Goal: Book appointment/travel/reservation

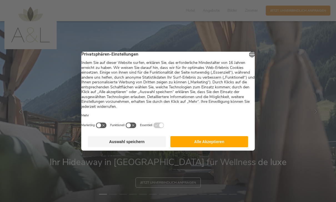
click at [229, 146] on button "Alle Akzeptieren" at bounding box center [209, 141] width 78 height 11
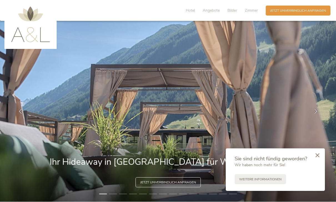
scroll to position [1, 0]
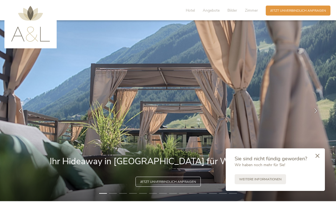
click at [319, 156] on icon at bounding box center [318, 156] width 4 height 4
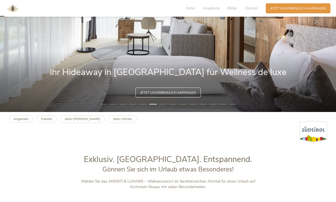
scroll to position [0, 0]
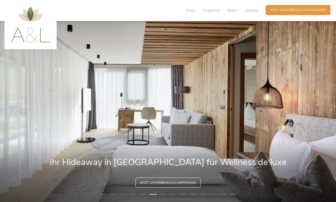
click at [296, 15] on div "Anfragen Jetzt unverbindlich anfragen" at bounding box center [298, 10] width 65 height 10
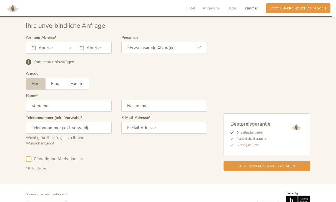
scroll to position [1418, 0]
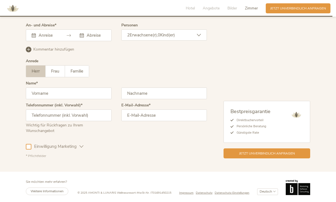
click at [53, 38] on input "text" at bounding box center [47, 36] width 20 height 6
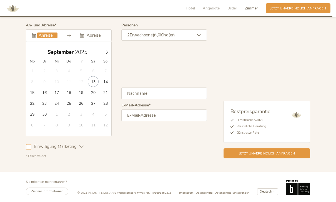
click at [103, 55] on span at bounding box center [106, 51] width 9 height 8
click at [102, 55] on span at bounding box center [106, 51] width 9 height 8
click at [105, 54] on icon at bounding box center [107, 52] width 4 height 4
type input "26.12.2025"
click at [107, 54] on icon at bounding box center [107, 52] width 2 height 4
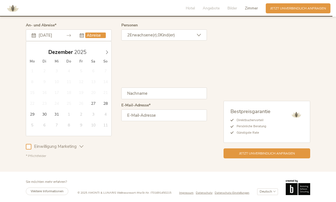
type input "2026"
type input "03.01.2026"
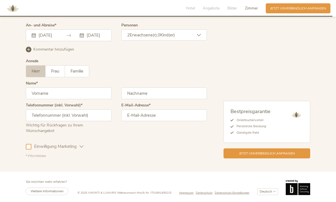
click at [83, 99] on input "text" at bounding box center [69, 94] width 86 height 12
type input "Tom"
type input "Rebbe"
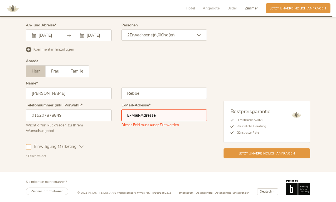
type input "015207878849"
click at [199, 121] on input "email" at bounding box center [164, 115] width 86 height 12
type input "tom"
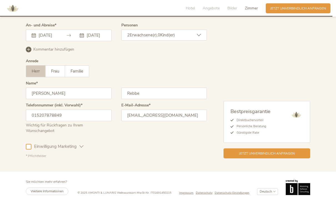
click at [135, 121] on input "tomrebbe@zahntechnik-duesseldorf.de" at bounding box center [164, 115] width 86 height 12
click at [133, 121] on input "tomrebbe@zahntechnik-duesseldorf.de" at bounding box center [164, 115] width 86 height 12
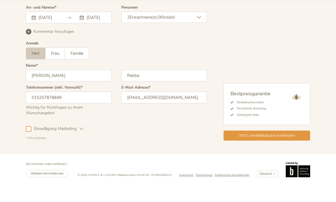
scroll to position [1433, 0]
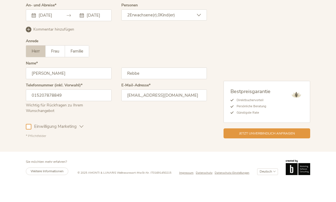
type input "tom.rebbe@zahntechnik-duesseldorf.de"
click at [87, 137] on div "Einwilligung Marketing Einwilligung Profilierung" at bounding box center [116, 145] width 181 height 16
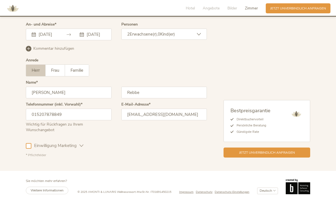
click at [79, 128] on div "Wichtig für Rückfragen zu Ihrem Wunschangebot" at bounding box center [69, 126] width 86 height 12
click at [80, 148] on icon at bounding box center [81, 146] width 4 height 4
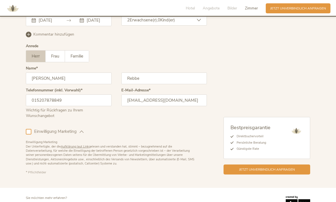
scroll to position [1446, 0]
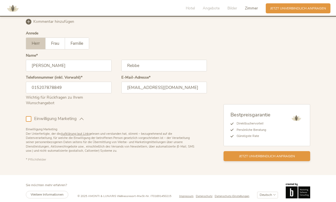
click at [283, 159] on span "Jetzt unverbindlich anfragen" at bounding box center [267, 156] width 56 height 5
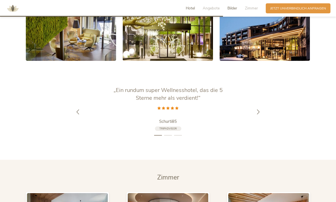
scroll to position [962, 0]
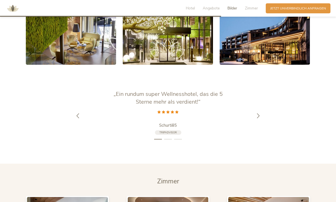
click at [190, 8] on span "Hotel" at bounding box center [190, 8] width 9 height 5
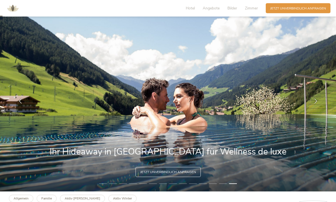
scroll to position [11, 0]
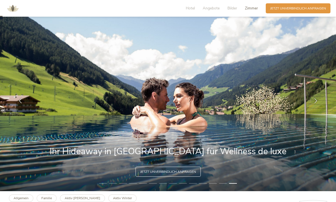
click at [253, 10] on span "Zimmer" at bounding box center [251, 8] width 13 height 5
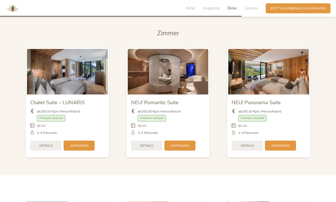
scroll to position [1119, 0]
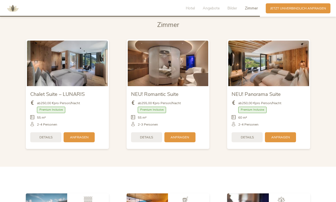
click at [53, 82] on img at bounding box center [67, 63] width 81 height 45
click at [63, 86] on img at bounding box center [67, 63] width 81 height 45
click at [43, 142] on div "Details" at bounding box center [45, 137] width 31 height 10
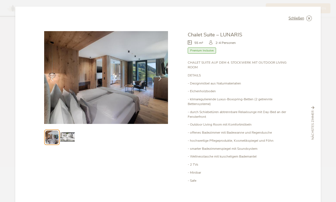
click at [162, 79] on icon at bounding box center [160, 78] width 5 height 5
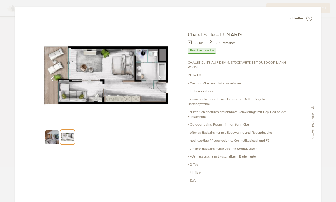
click at [161, 80] on icon at bounding box center [160, 78] width 5 height 5
click at [311, 16] on icon at bounding box center [309, 19] width 6 height 6
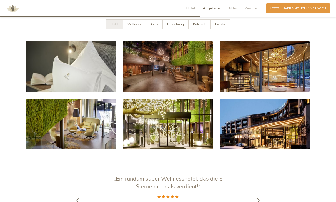
scroll to position [862, 0]
